Goal: Information Seeking & Learning: Learn about a topic

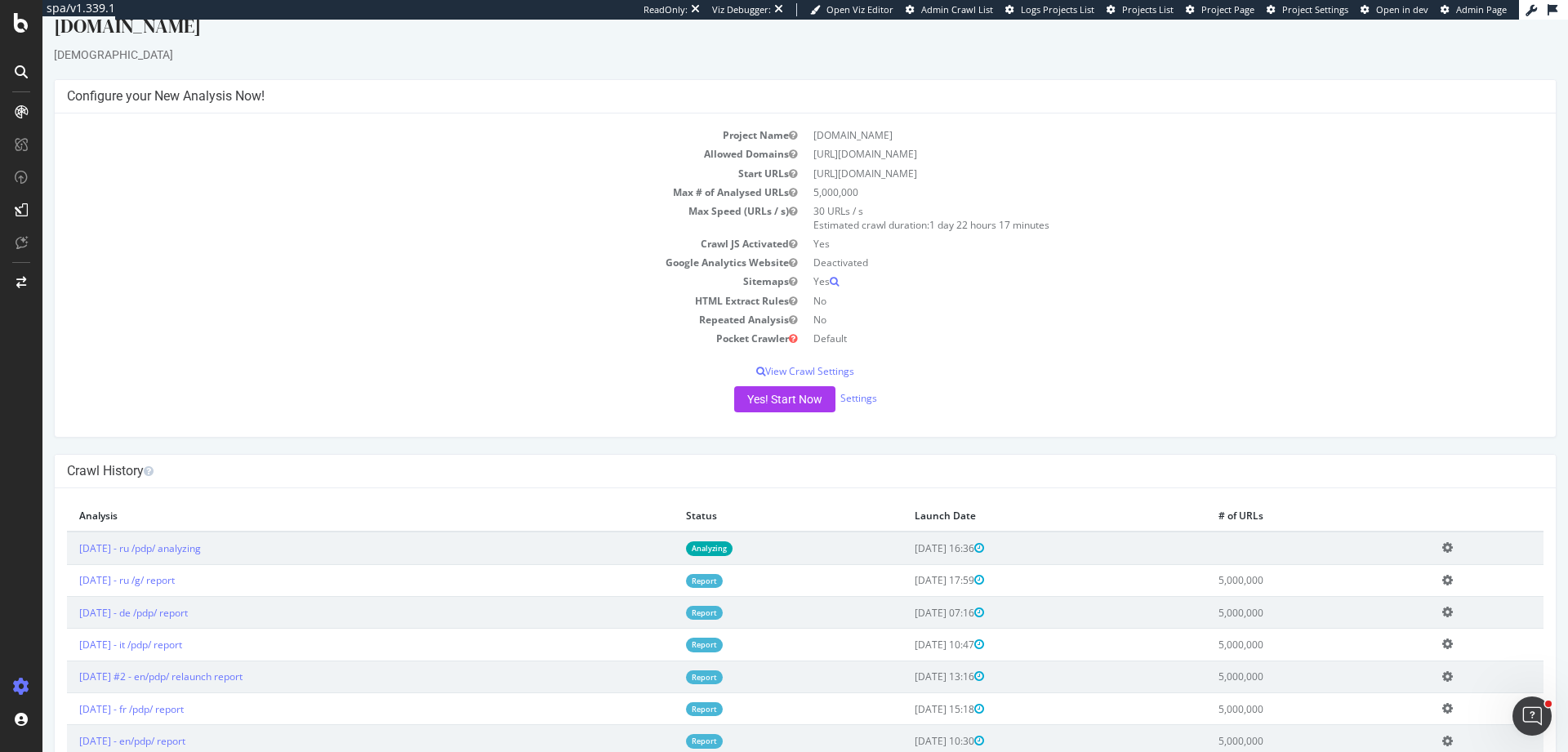
scroll to position [49, 0]
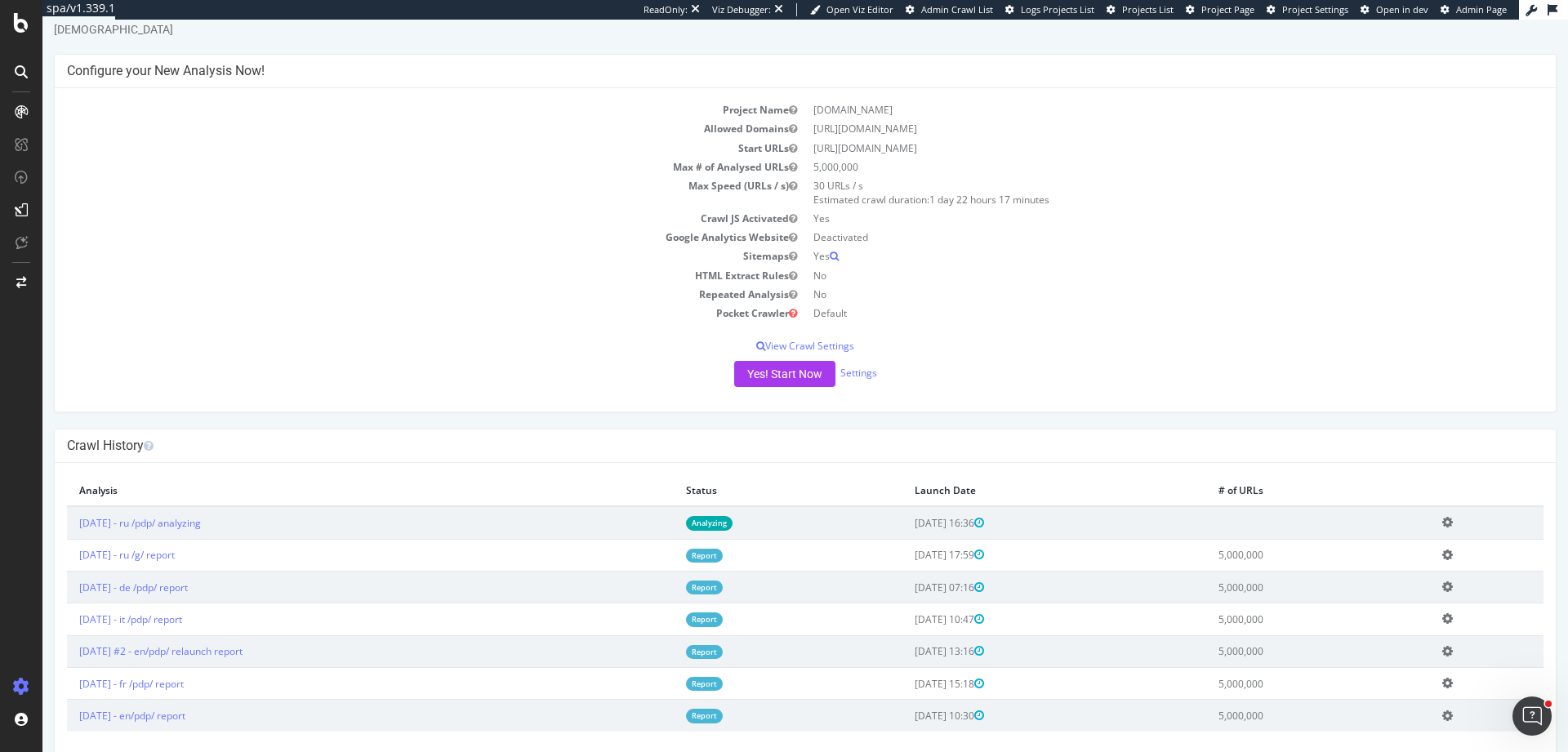
click at [1445, 523] on icon at bounding box center [1448, 522] width 11 height 12
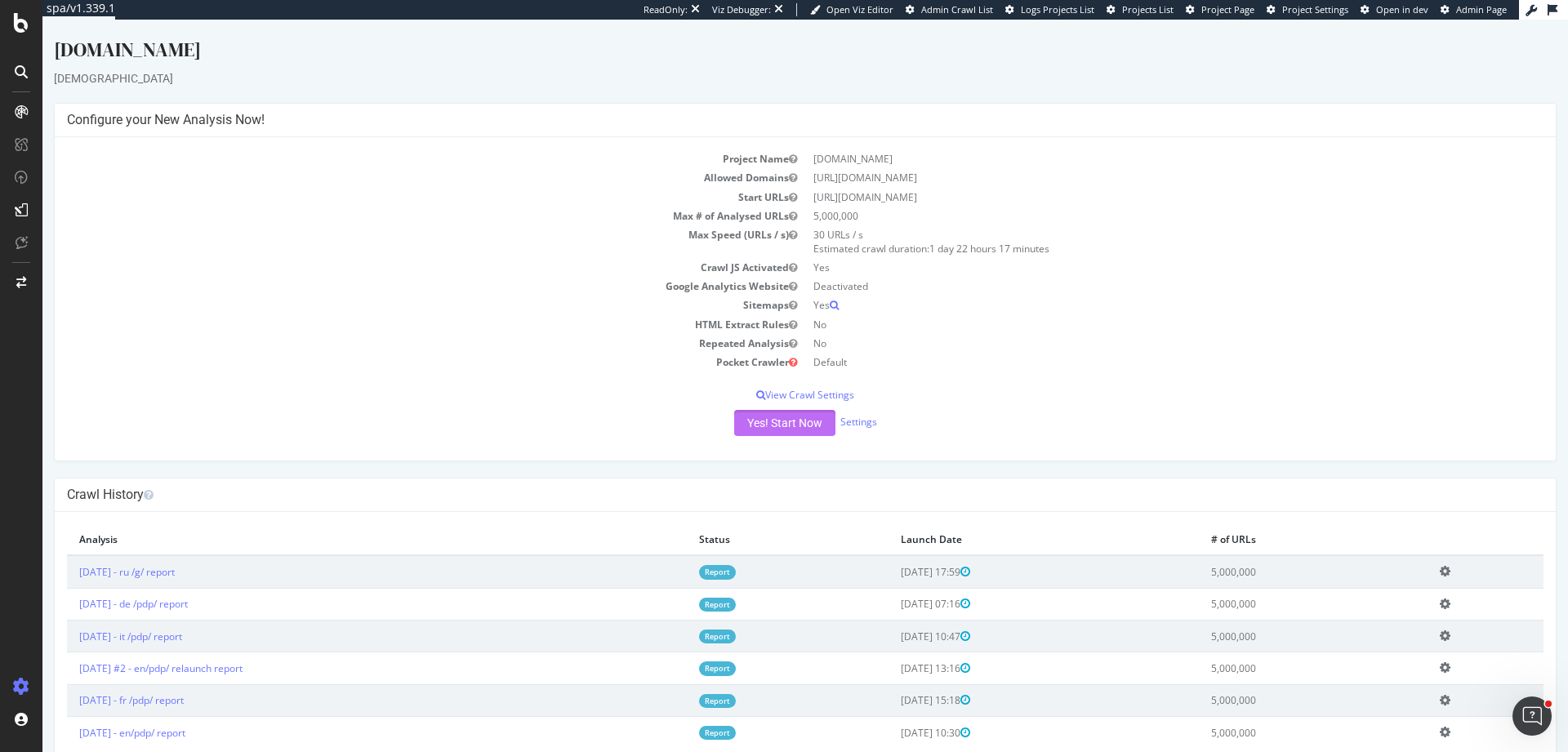
click at [761, 421] on button "Yes! Start Now" at bounding box center [785, 423] width 101 height 27
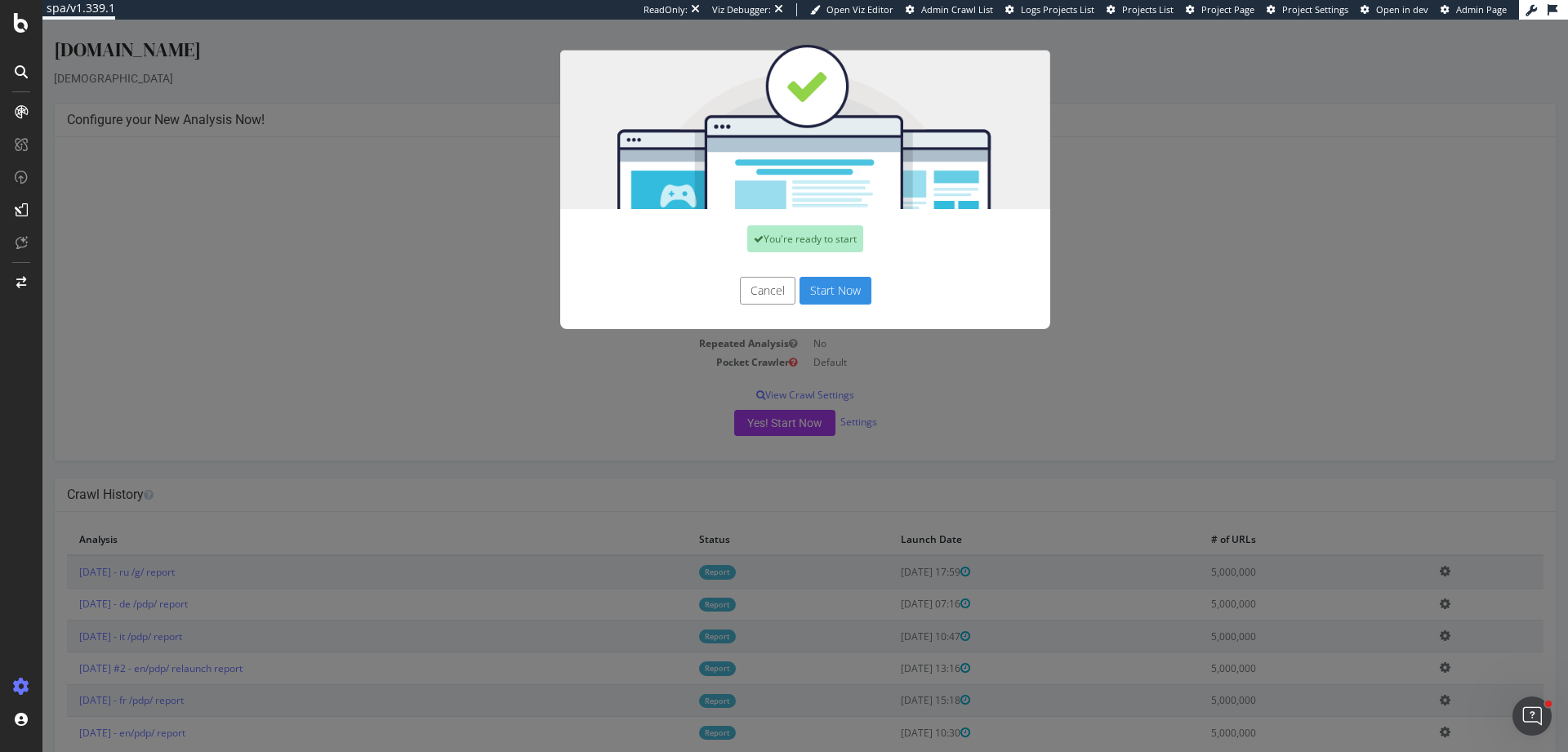
click at [840, 296] on button "Start Now" at bounding box center [835, 290] width 72 height 27
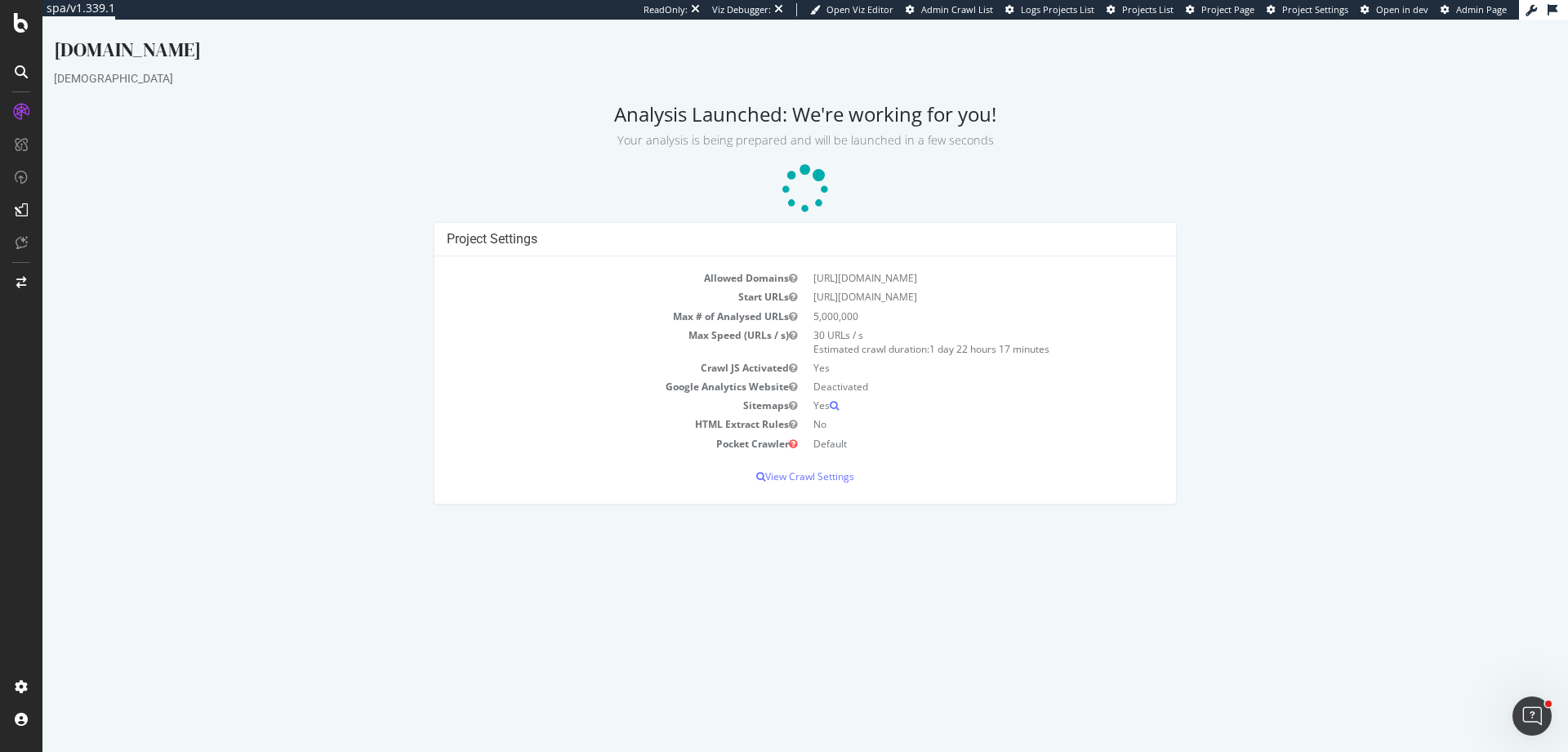
click at [427, 121] on h2 "Analysis Launched: We're working for you! Your analysis is being prepared and w…" at bounding box center [805, 125] width 1502 height 46
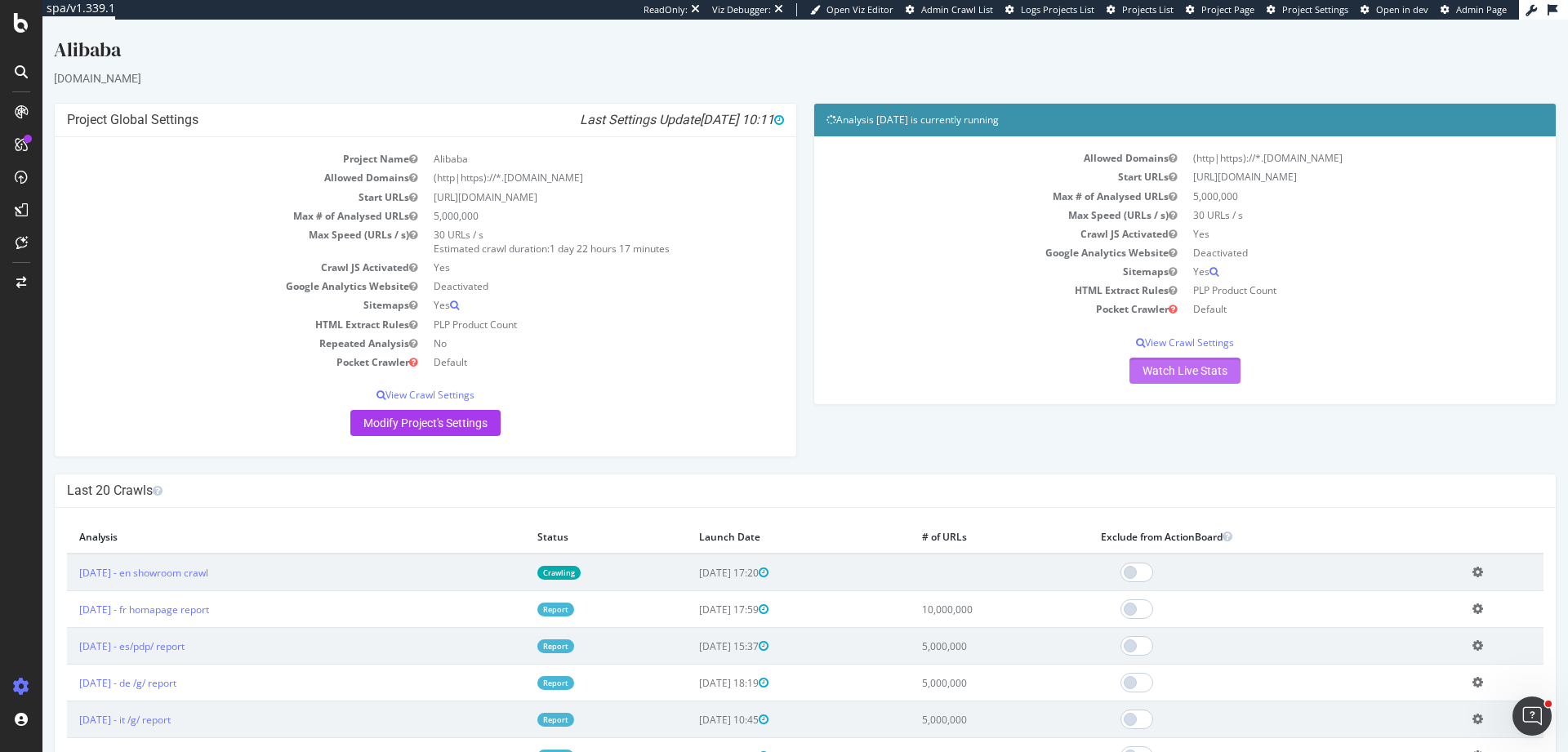
click at [1216, 376] on link "Watch Live Stats" at bounding box center [1185, 371] width 111 height 27
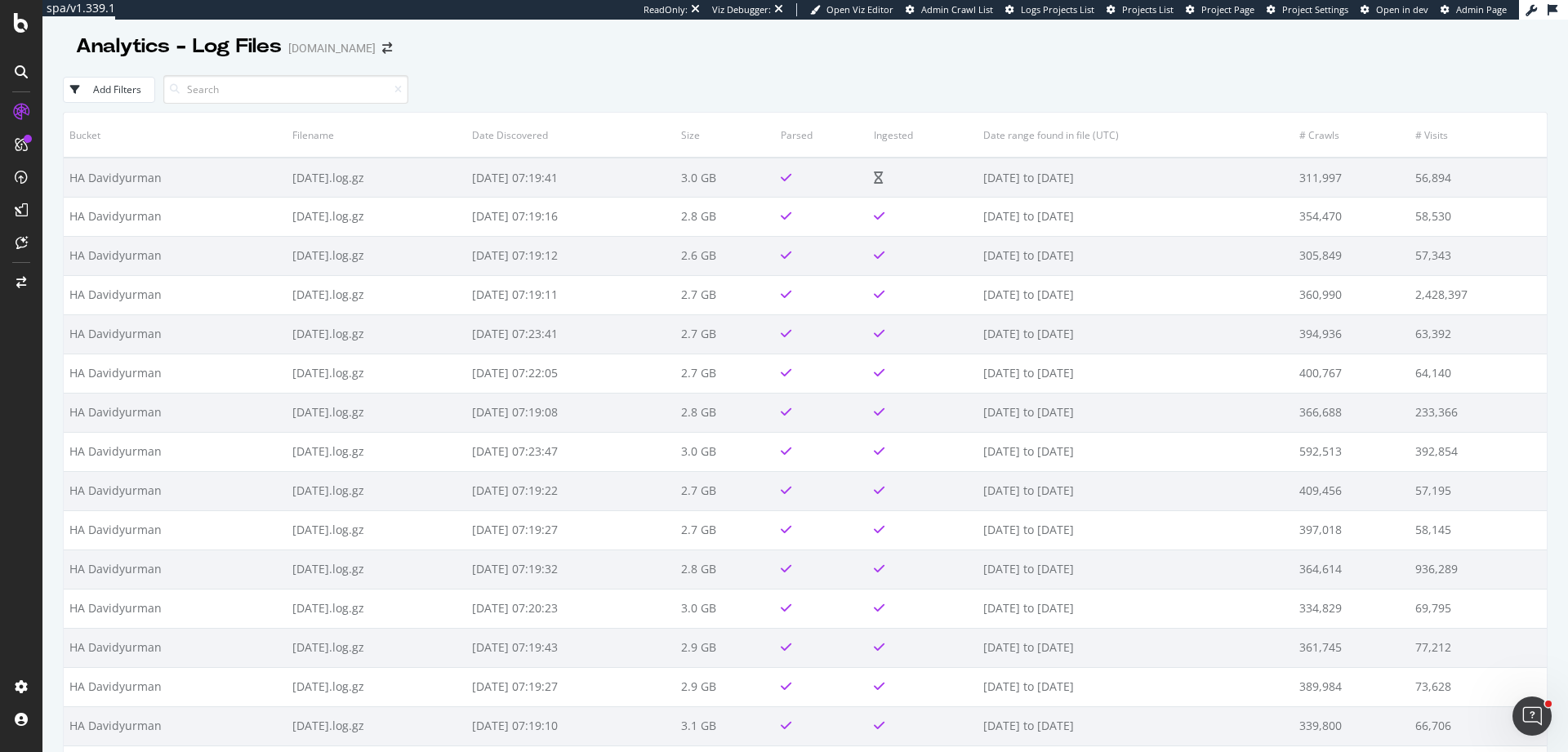
click at [662, 74] on div "Add Filters" at bounding box center [805, 90] width 1485 height 45
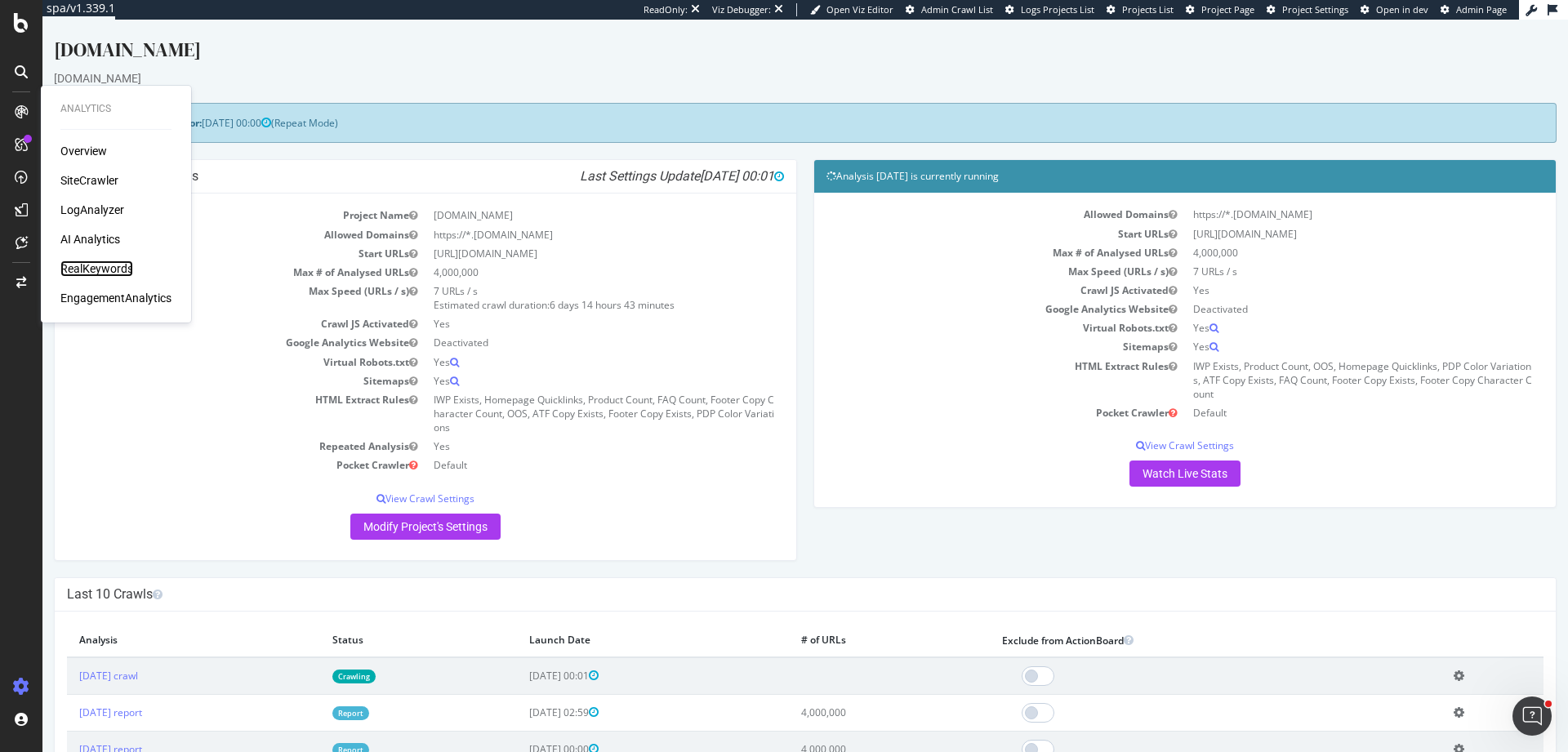
click at [103, 266] on div "RealKeywords" at bounding box center [97, 269] width 73 height 17
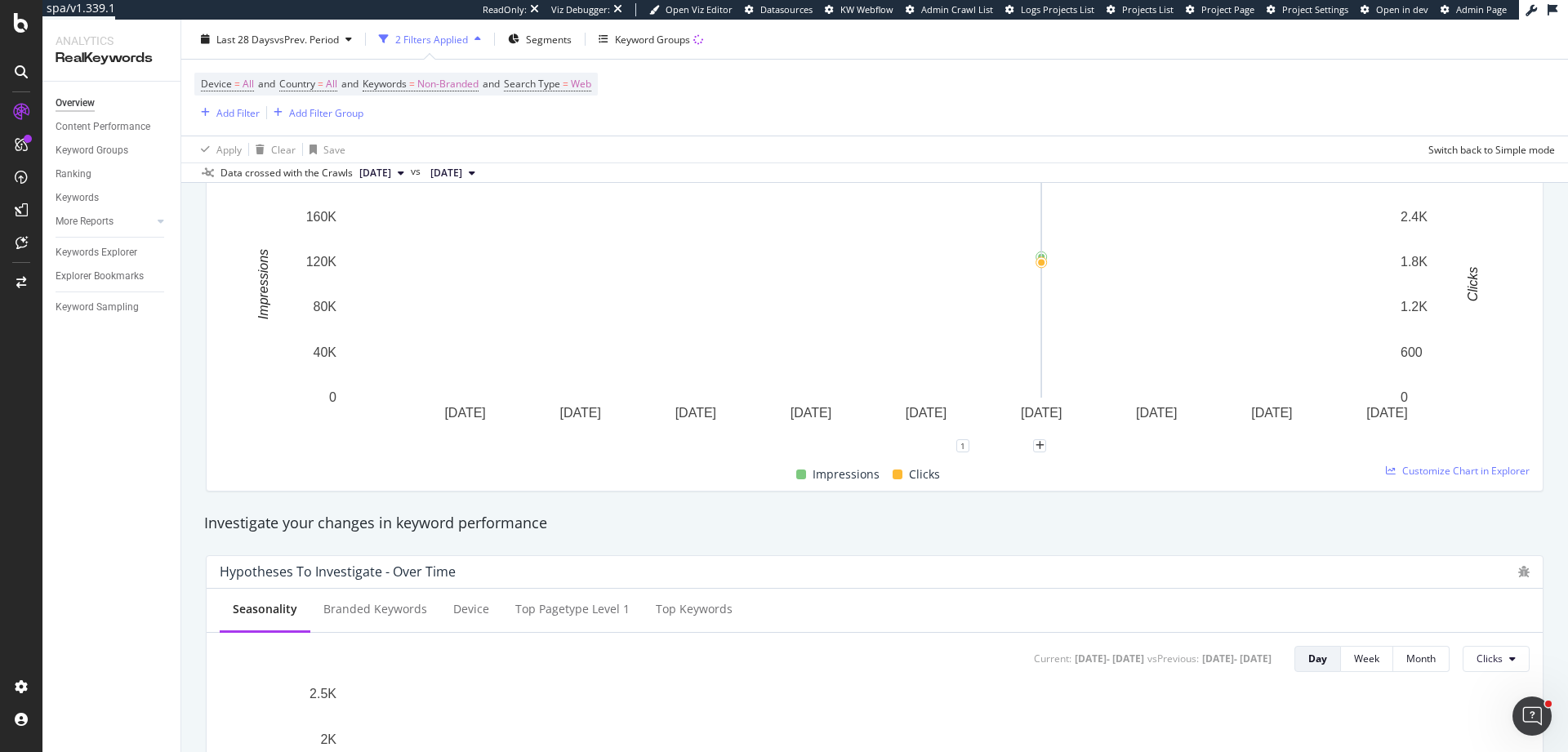
scroll to position [269, 0]
